Goal: Task Accomplishment & Management: Complete application form

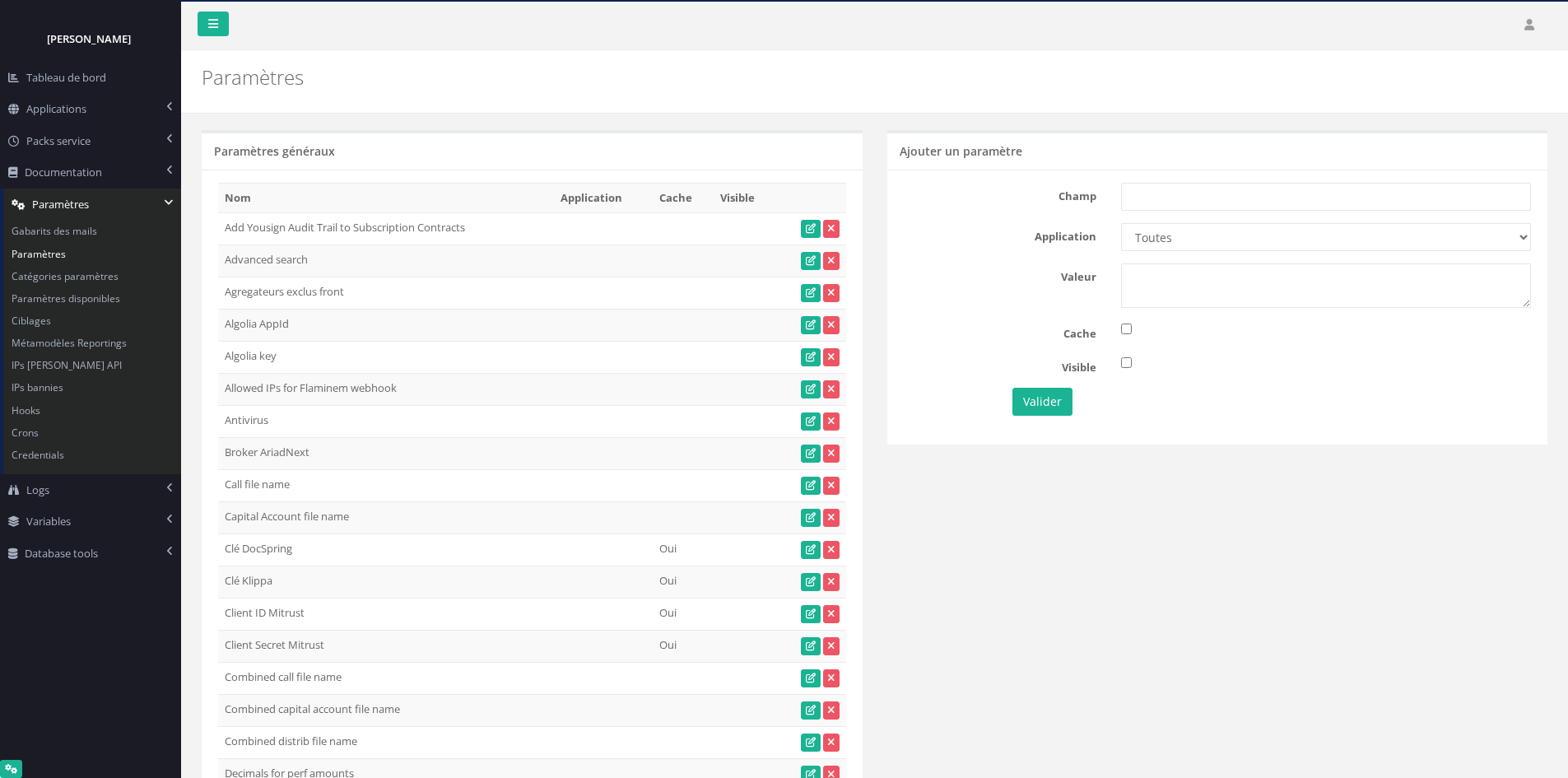
click at [849, 87] on h2 "Paramètres" at bounding box center [532, 77] width 661 height 21
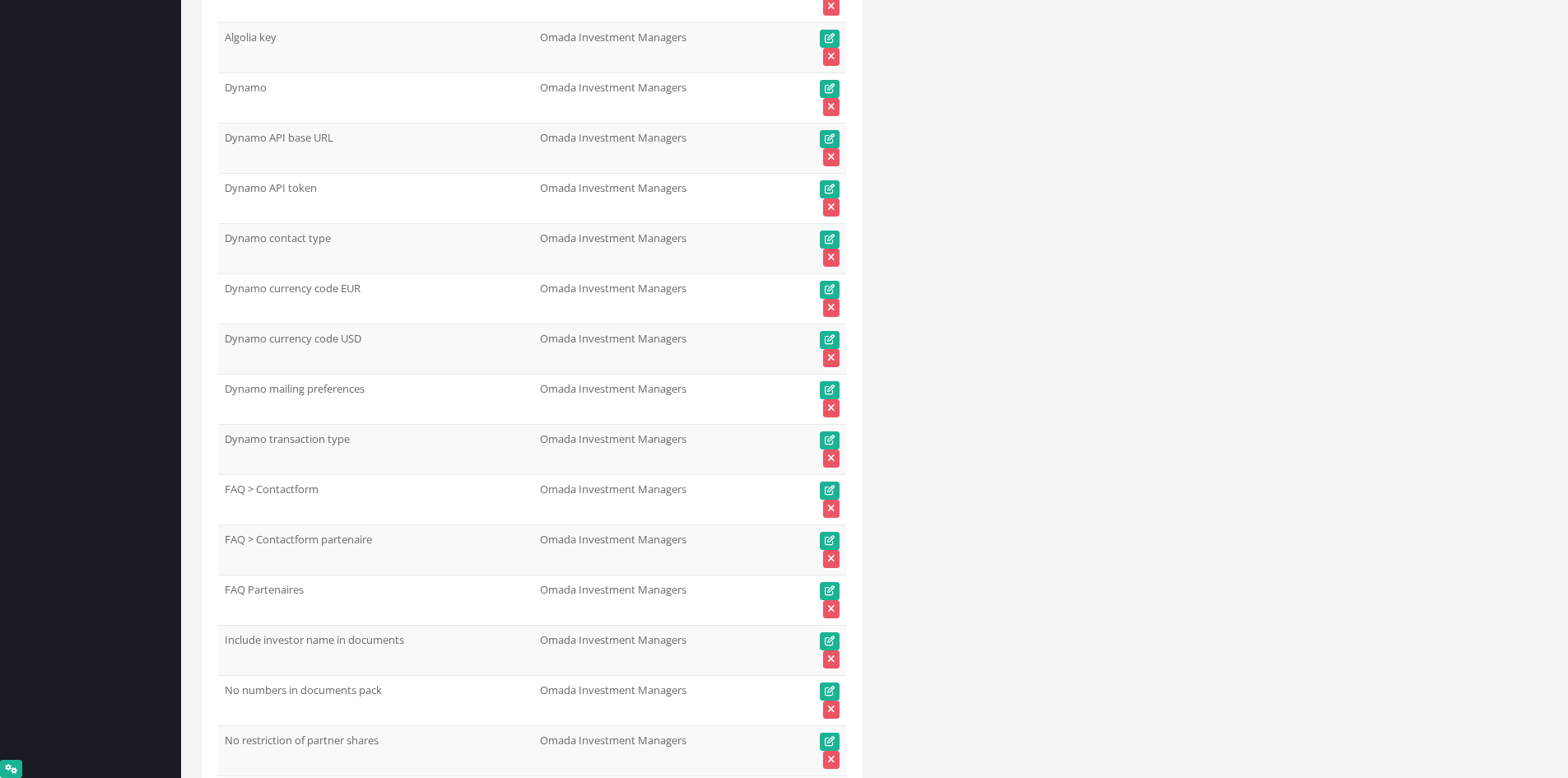
scroll to position [39072, 0]
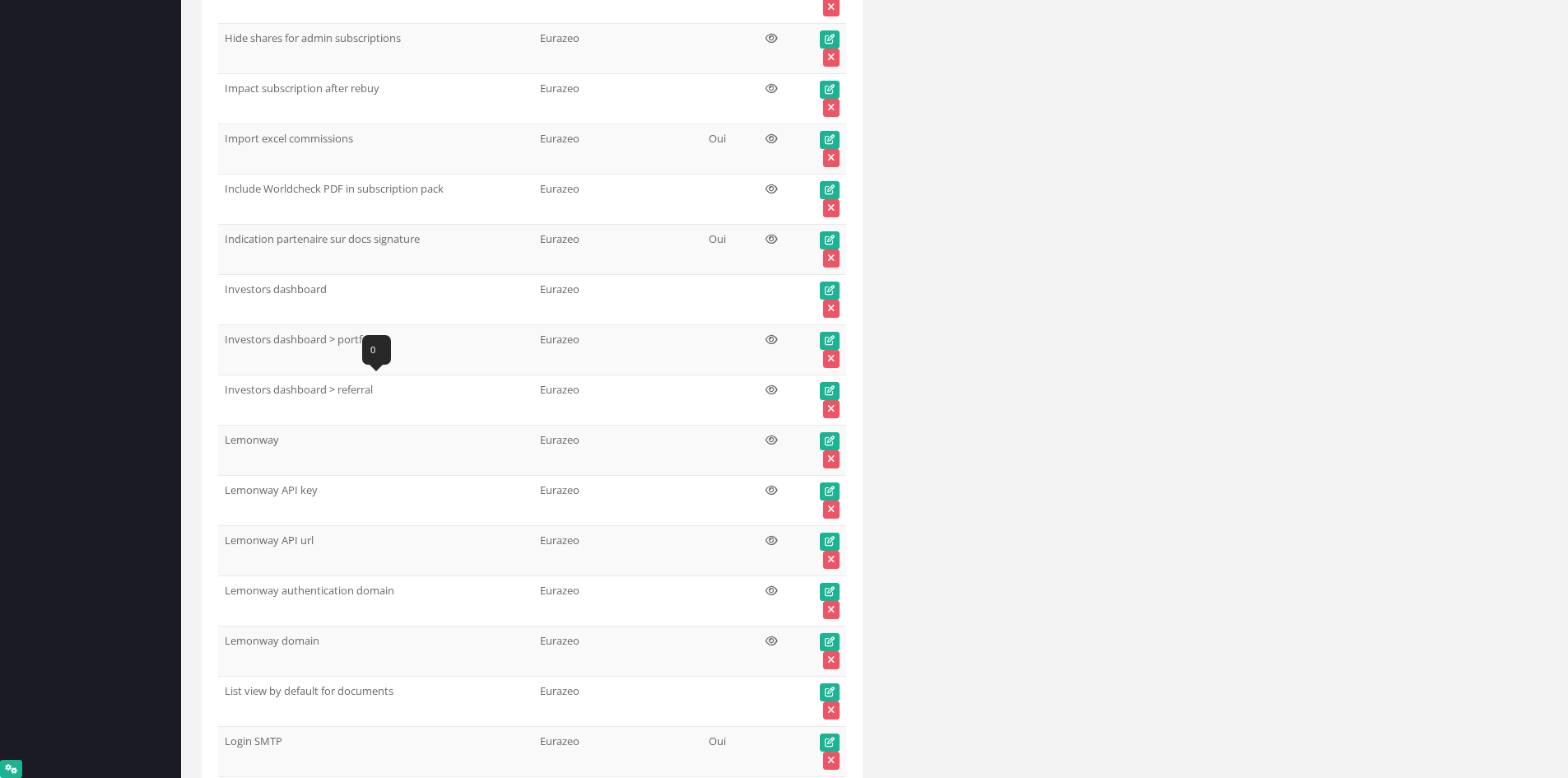
drag, startPoint x: 336, startPoint y: 390, endPoint x: 374, endPoint y: 389, distance: 38.0
click at [374, 389] on td "Investors dashboard > referral" at bounding box center [376, 400] width 315 height 50
click at [336, 391] on td "Investors dashboard > referral" at bounding box center [376, 400] width 315 height 50
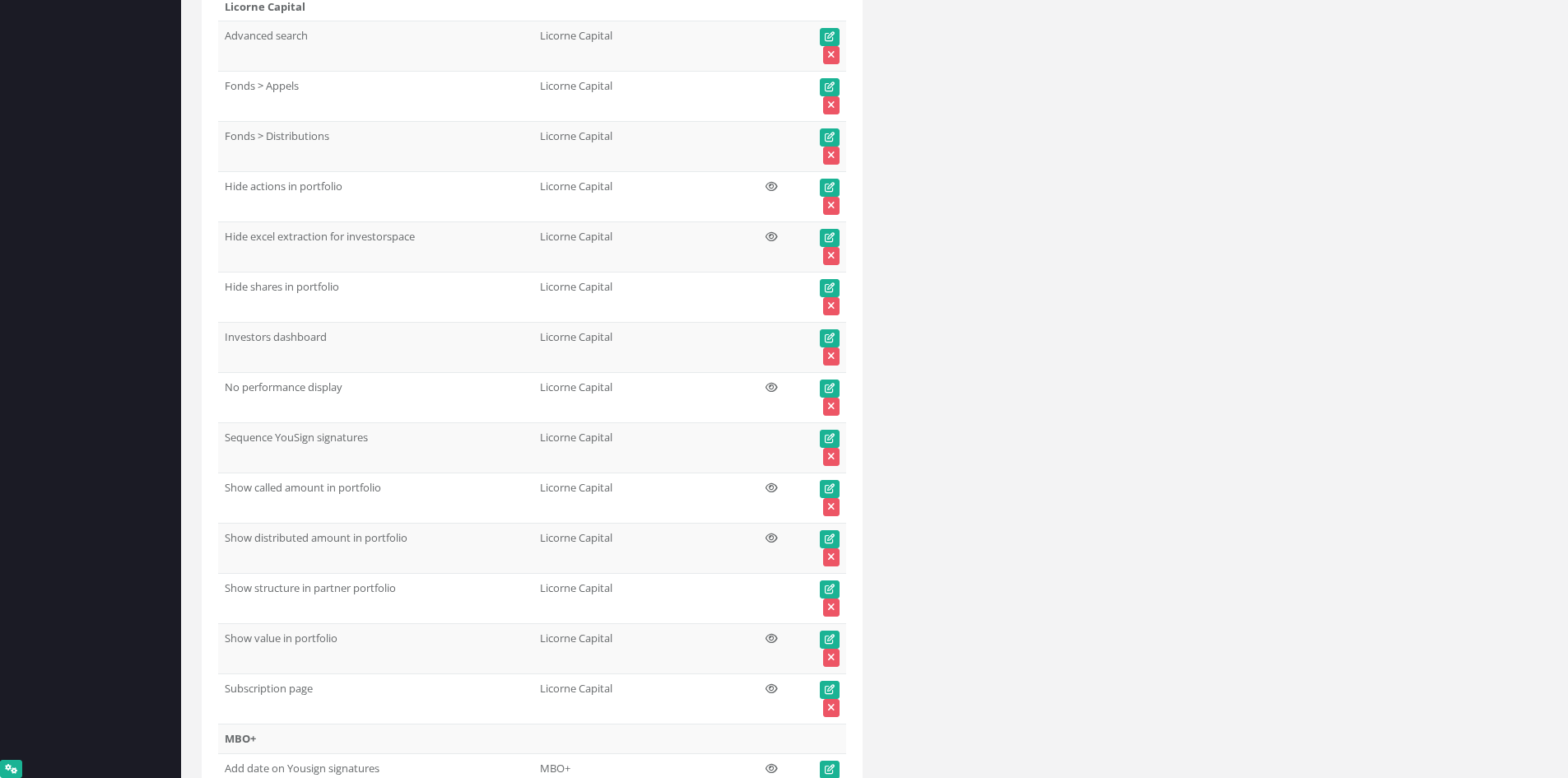
scroll to position [60474, 0]
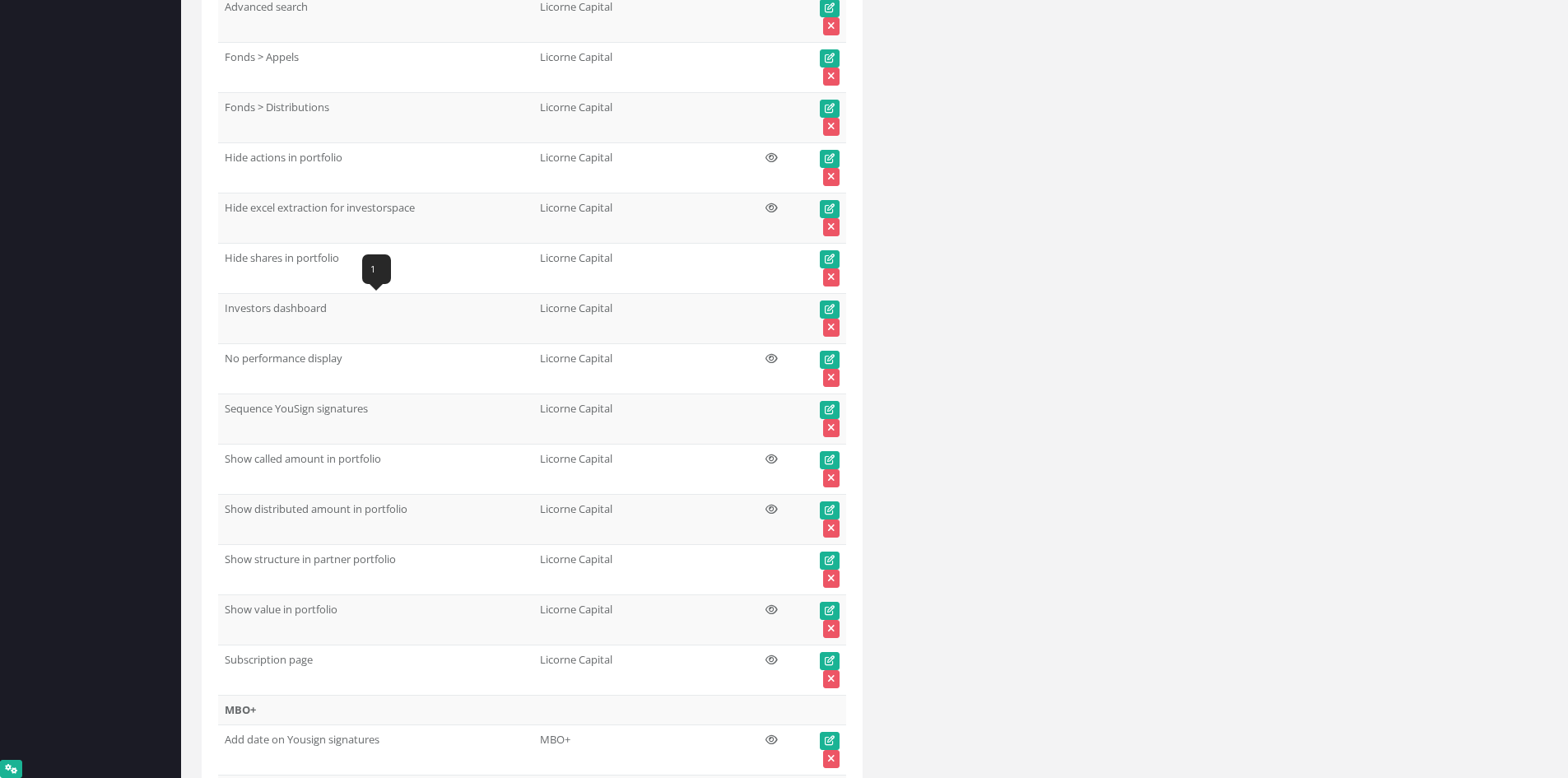
click at [275, 304] on td "Investors dashboard" at bounding box center [376, 318] width 315 height 50
click at [283, 649] on td "Subscription page 1" at bounding box center [376, 670] width 315 height 50
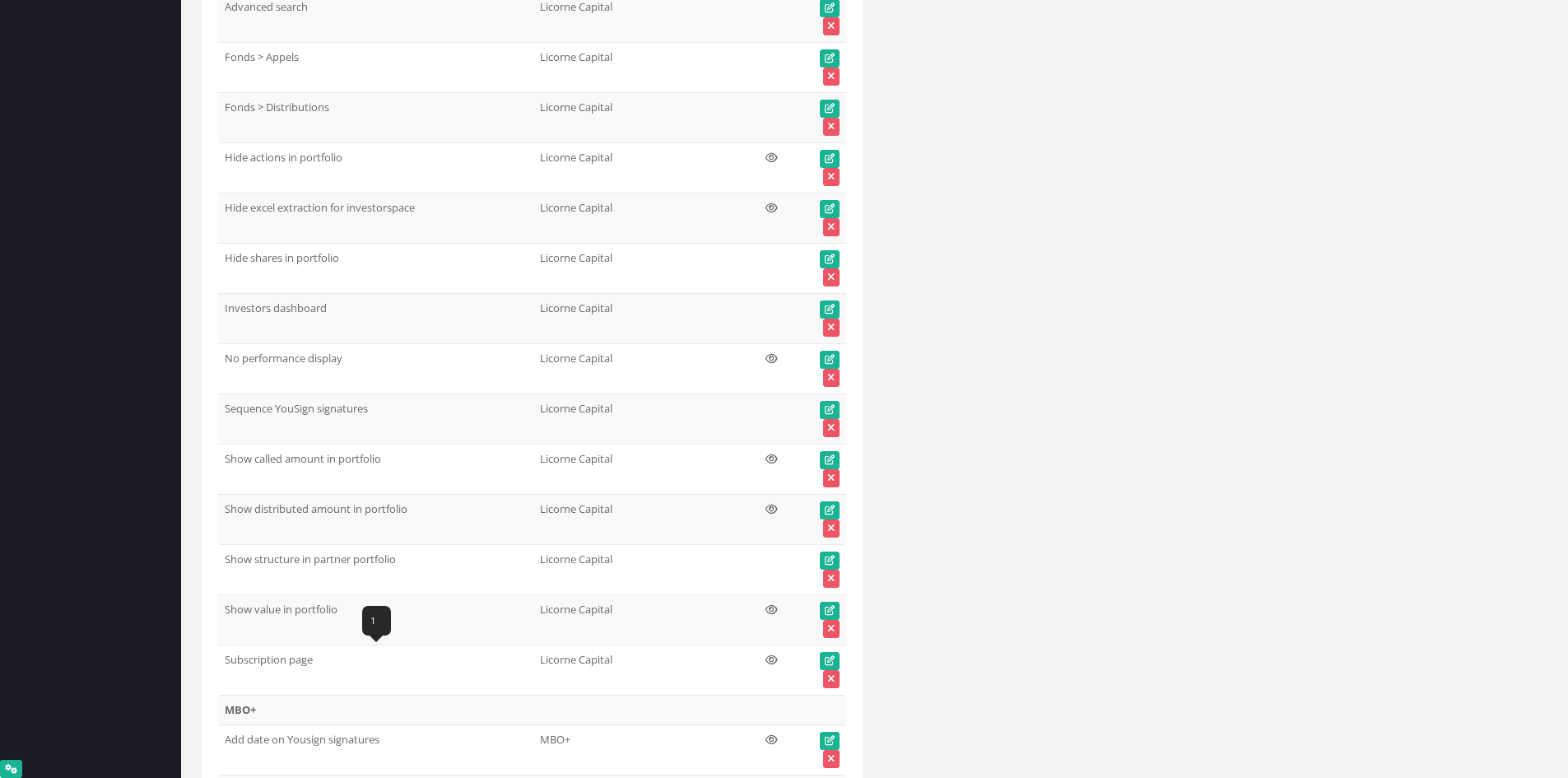
click at [283, 648] on td "Subscription page" at bounding box center [376, 670] width 315 height 50
copy tr "Subscription page"
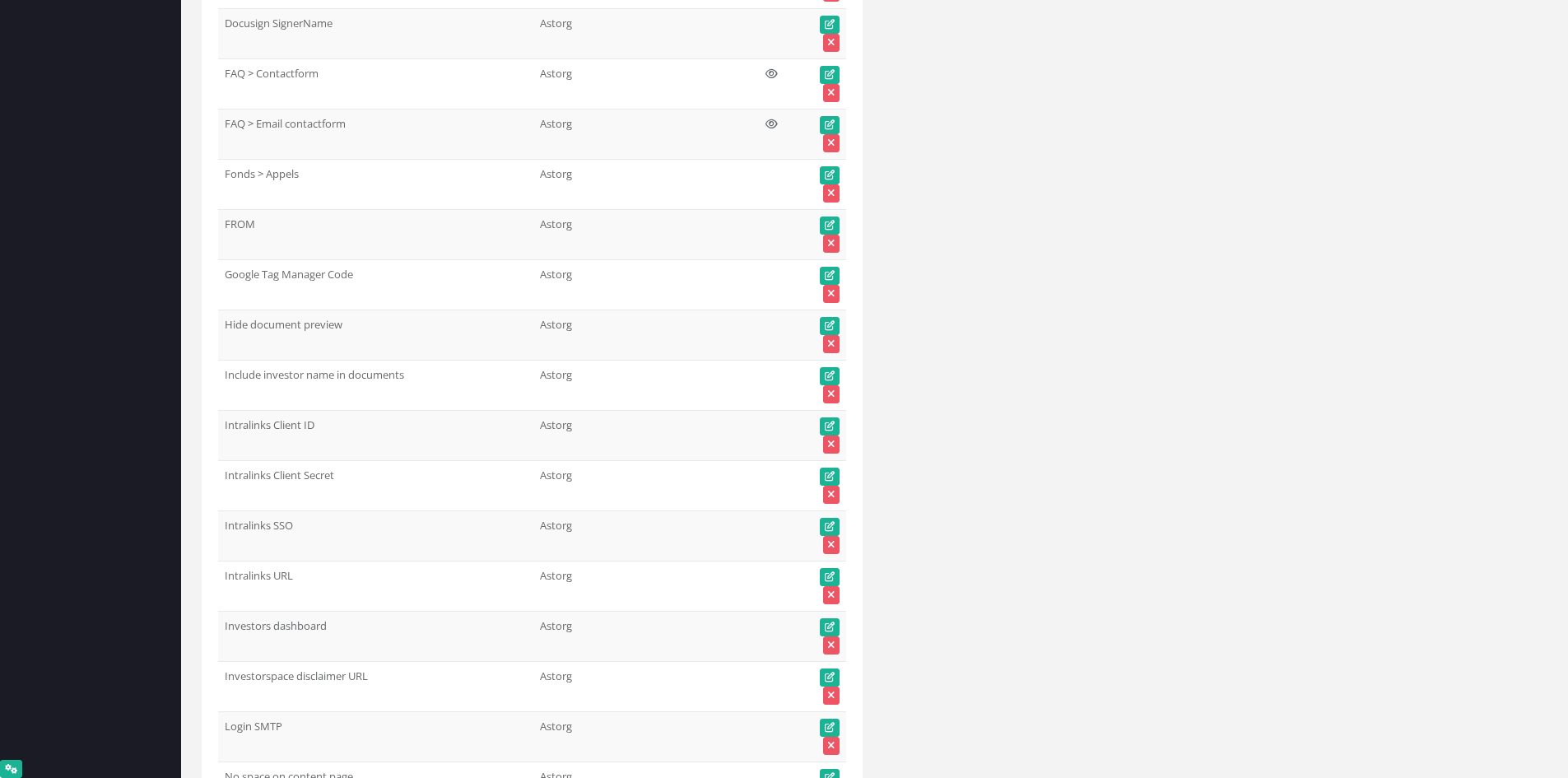
scroll to position [0, 0]
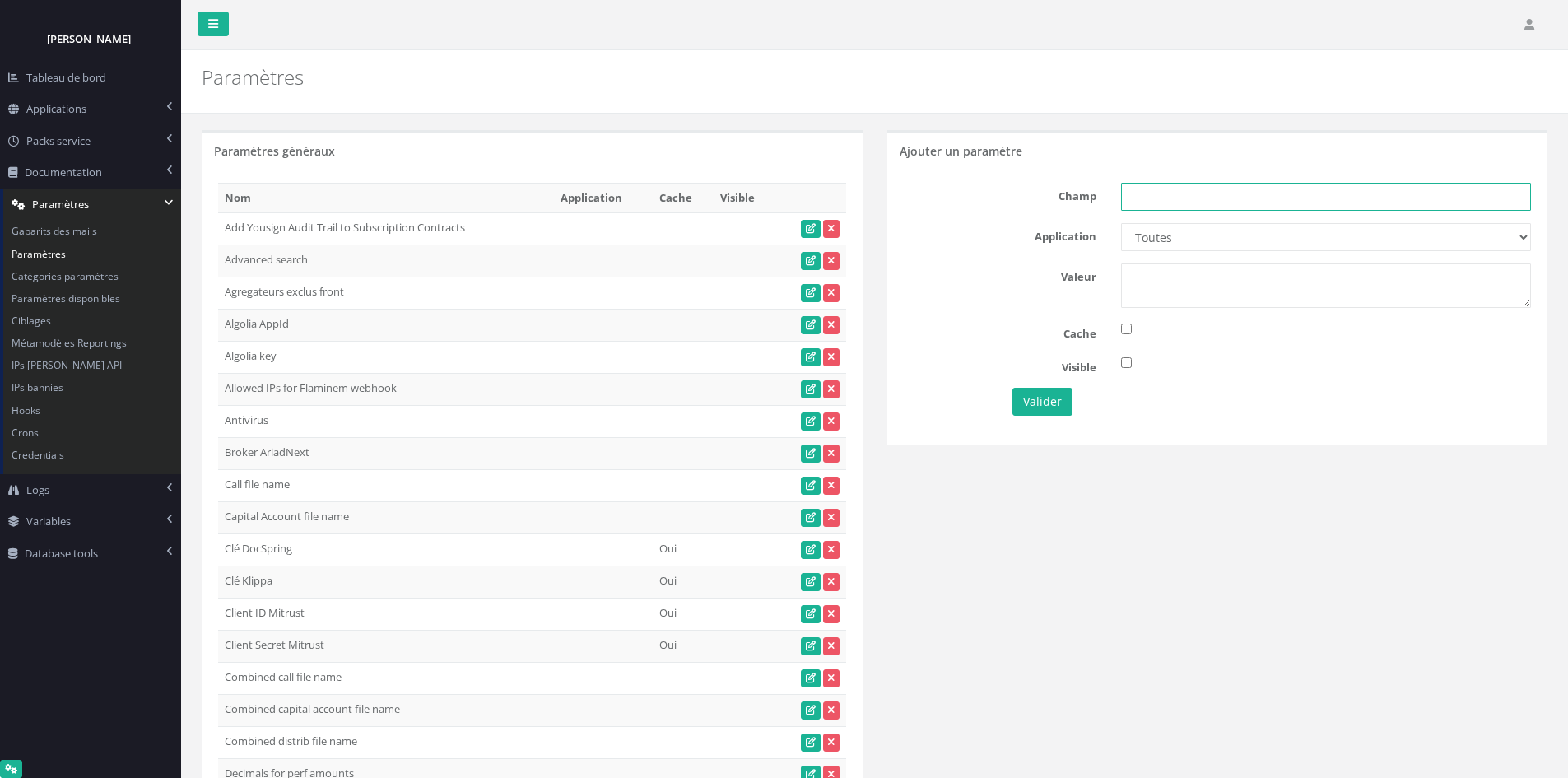
click at [1313, 190] on input "text" at bounding box center [1326, 197] width 410 height 28
paste input "Subscription page"
type input "Subscription page"
click at [1282, 235] on select "Toutes Aloe Private Equity Alpin Capital API Access to My DB API demo Astorg As…" at bounding box center [1326, 237] width 410 height 28
select select "67"
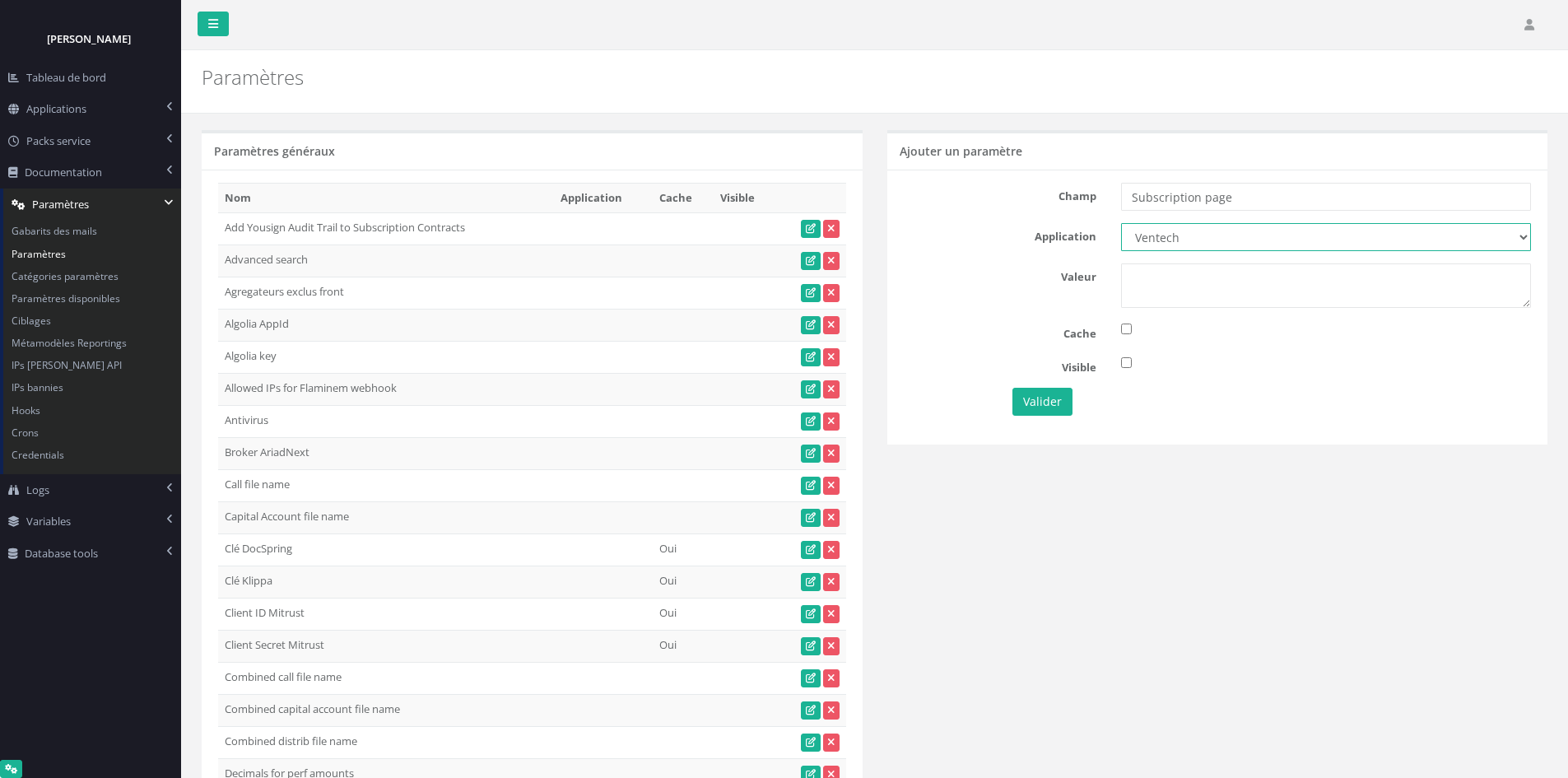
click at [1121, 223] on select "Toutes Aloe Private Equity Alpin Capital API Access to My DB API demo Astorg As…" at bounding box center [1326, 237] width 410 height 28
click at [1167, 272] on textarea at bounding box center [1326, 285] width 410 height 45
drag, startPoint x: 1247, startPoint y: 273, endPoint x: 1170, endPoint y: 287, distance: 78.3
click at [1170, 287] on textarea "1" at bounding box center [1326, 285] width 410 height 45
type textarea "1"
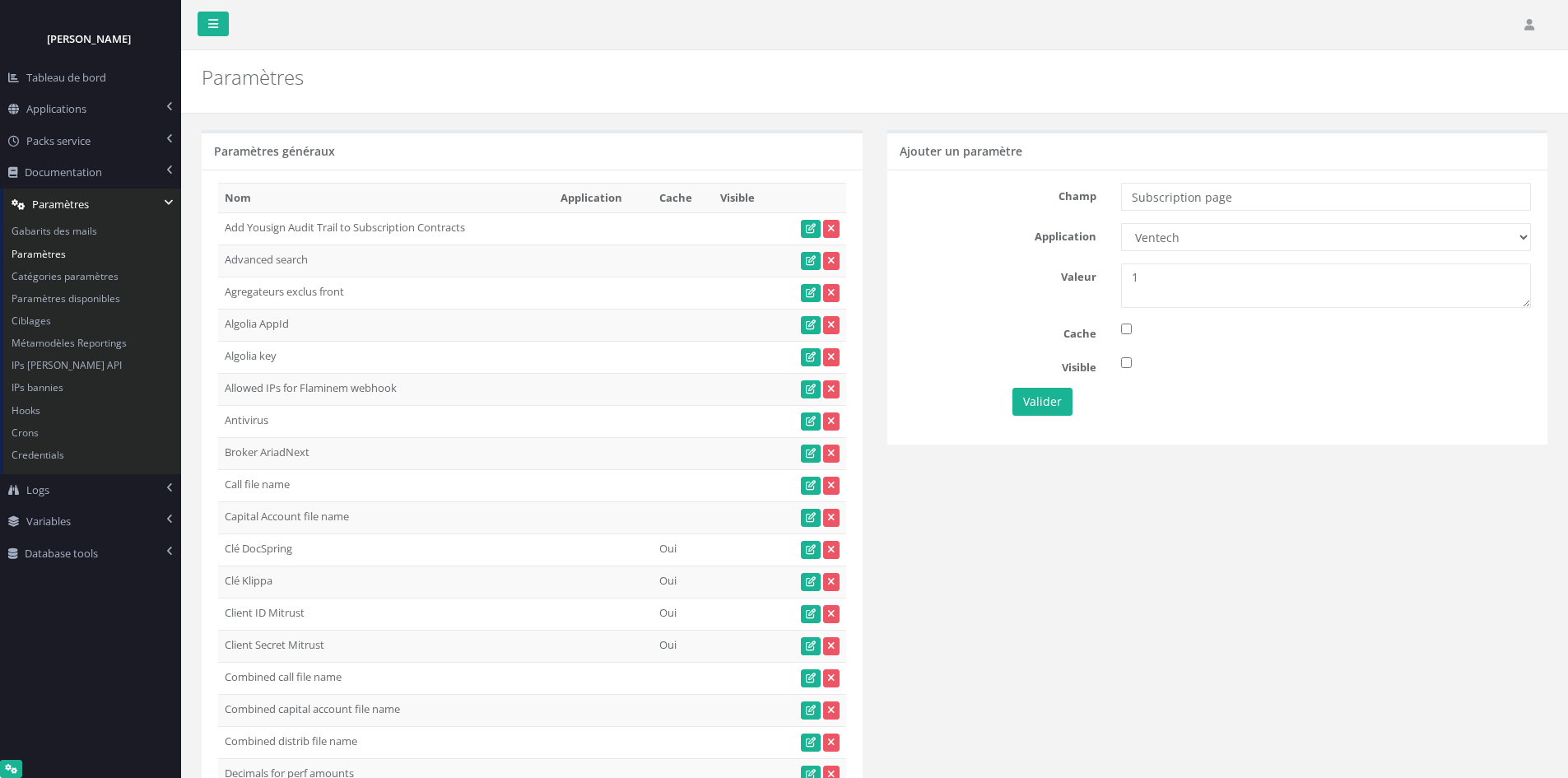
click at [1191, 207] on div "Champ Subscription page Application Toutes Aloe Private Equity Alpin Capital AP…" at bounding box center [1217, 306] width 661 height 274
drag, startPoint x: 1273, startPoint y: 194, endPoint x: 1069, endPoint y: 203, distance: 204.2
click at [1069, 203] on div "Champ Subscription page" at bounding box center [1218, 197] width 653 height 28
click at [1047, 396] on button "Valider" at bounding box center [1042, 401] width 60 height 28
